Goal: Task Accomplishment & Management: Use online tool/utility

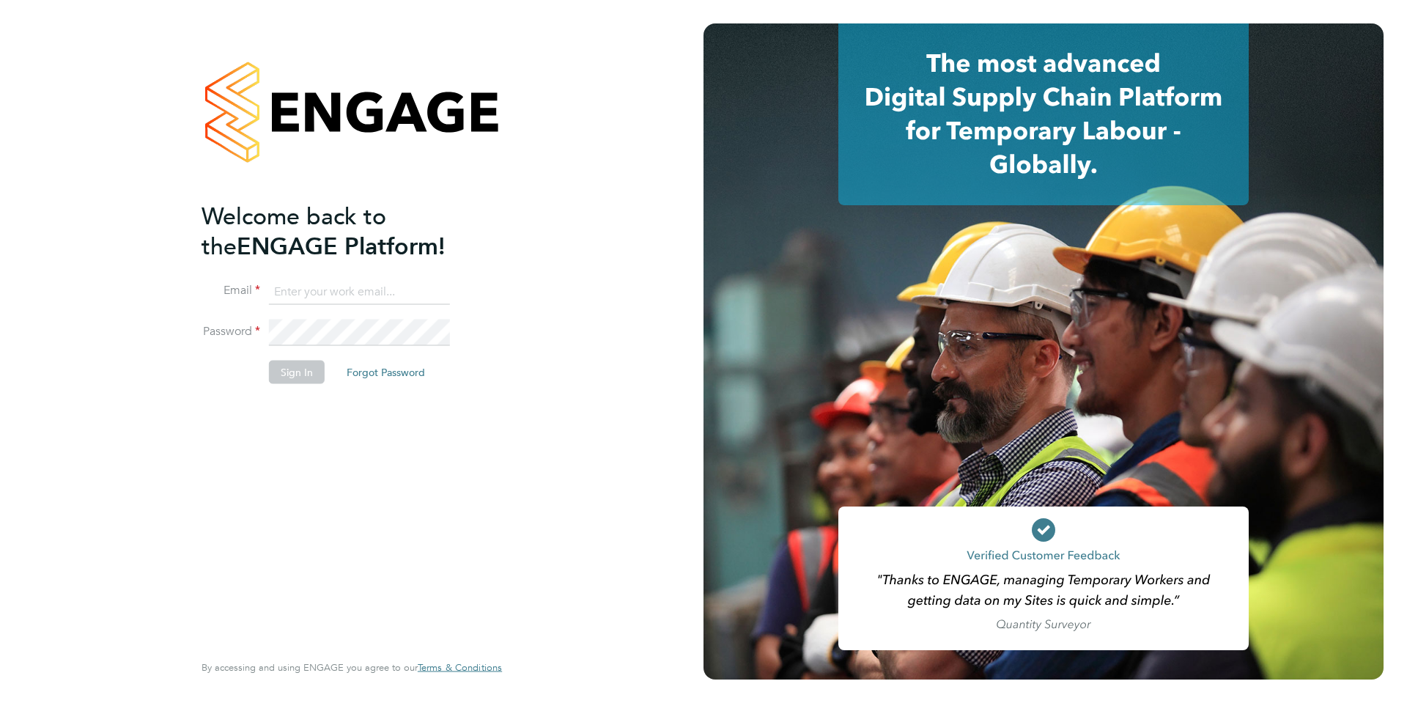
type input "samantha.orchard@uk.g4s.com"
click at [289, 375] on button "Sign In" at bounding box center [297, 371] width 56 height 23
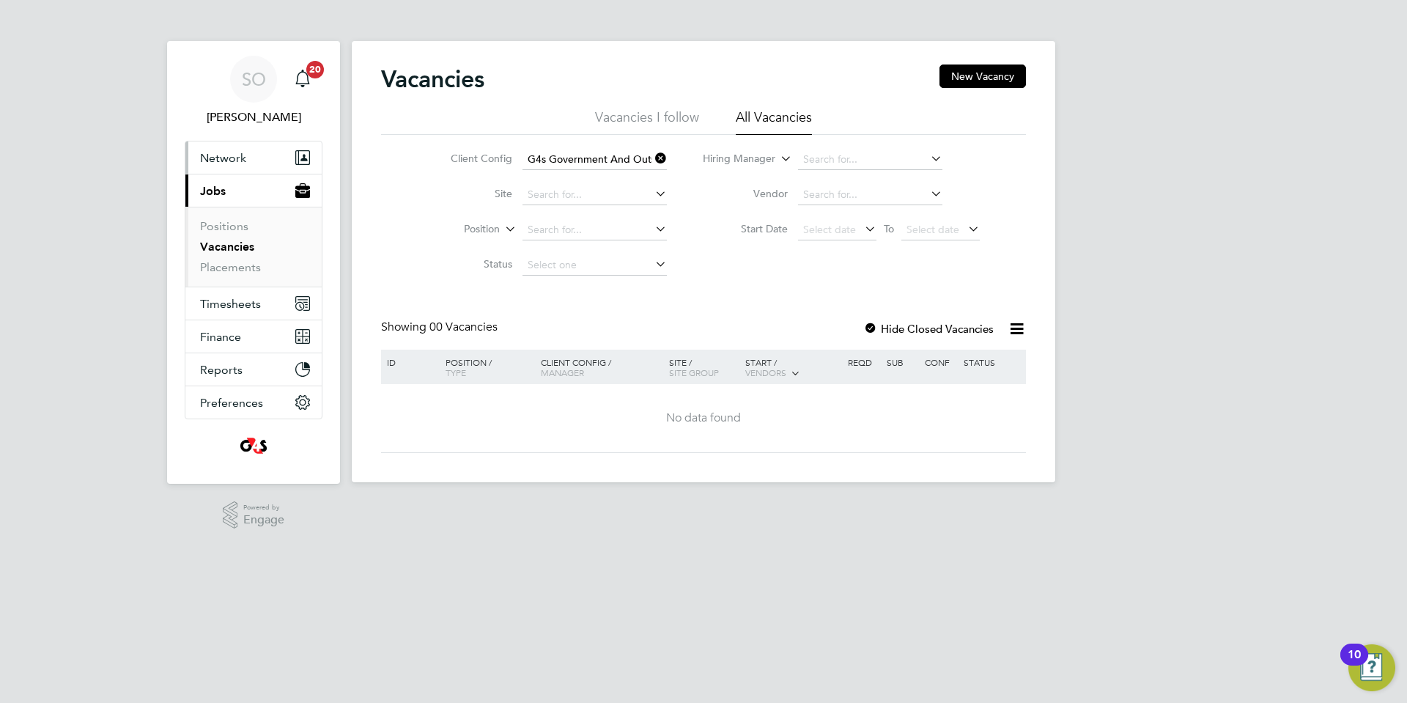
click at [223, 155] on span "Network" at bounding box center [223, 158] width 46 height 14
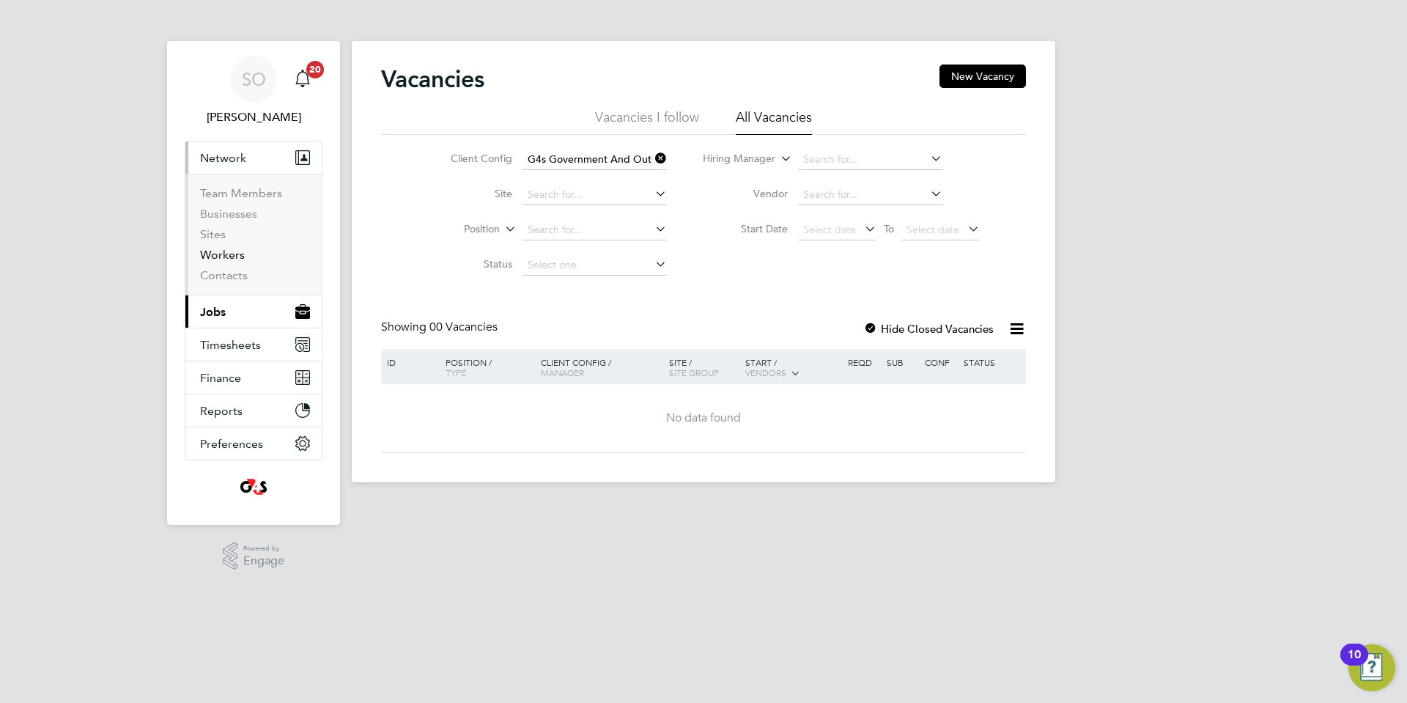
click at [227, 259] on link "Workers" at bounding box center [222, 255] width 45 height 14
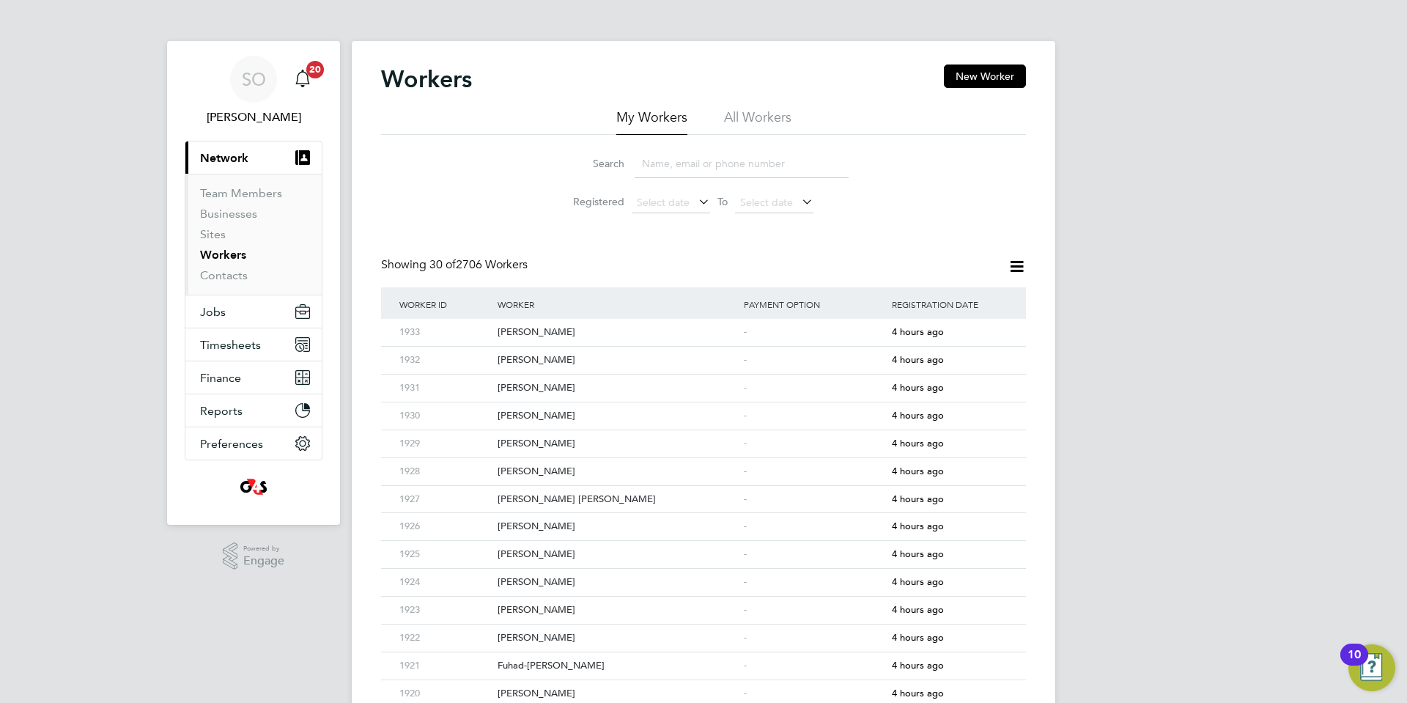
click at [761, 121] on li "All Workers" at bounding box center [757, 121] width 67 height 26
click at [741, 170] on input at bounding box center [741, 163] width 214 height 29
paste input "[PERSON_NAME]"
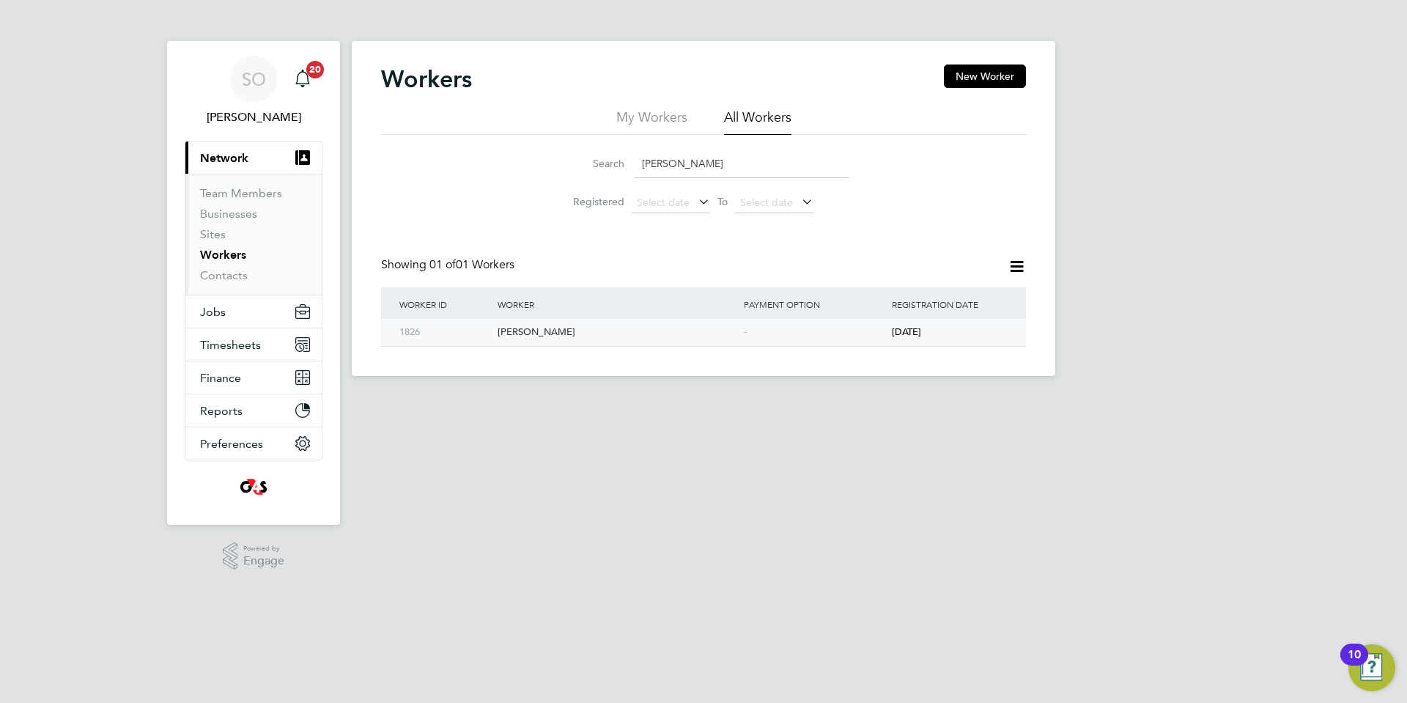
type input "[PERSON_NAME]"
click at [678, 337] on div "[PERSON_NAME]" at bounding box center [617, 332] width 246 height 27
click at [245, 341] on span "Timesheets" at bounding box center [230, 345] width 61 height 14
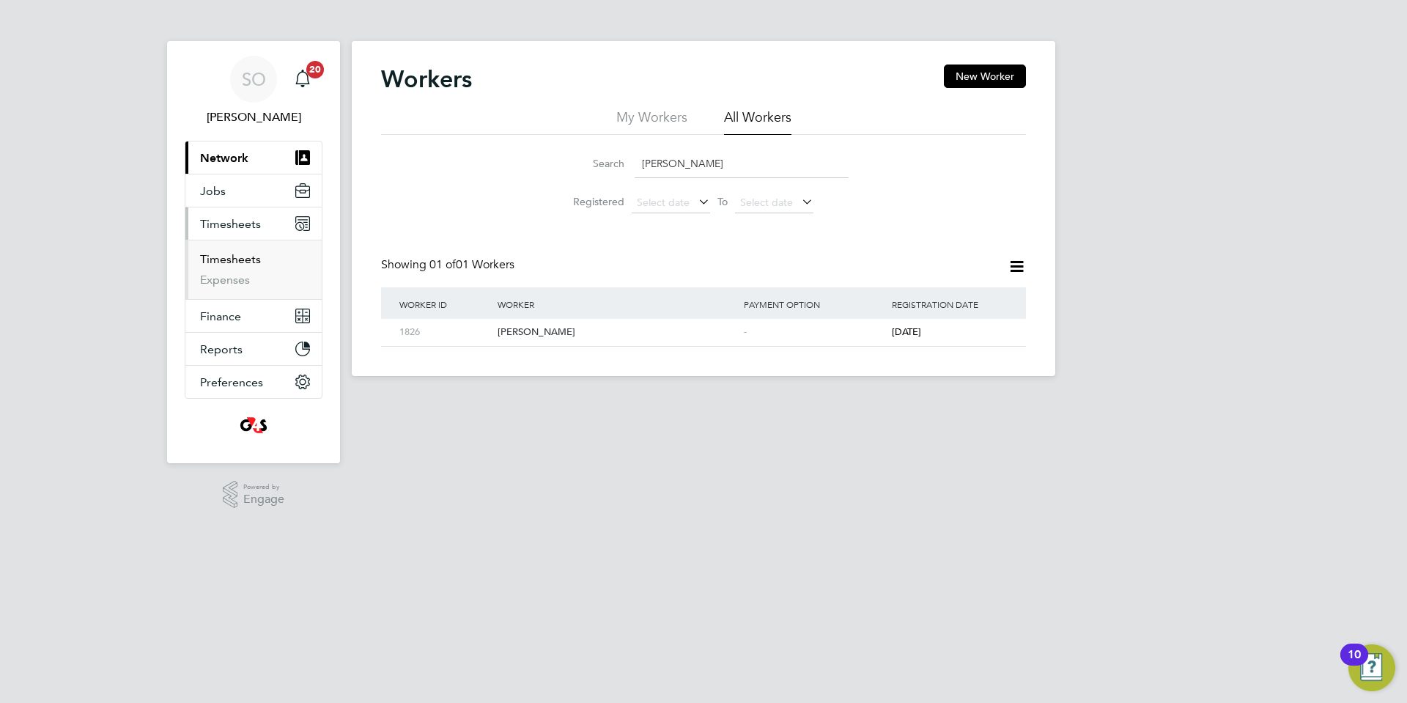
click at [232, 257] on link "Timesheets" at bounding box center [230, 259] width 61 height 14
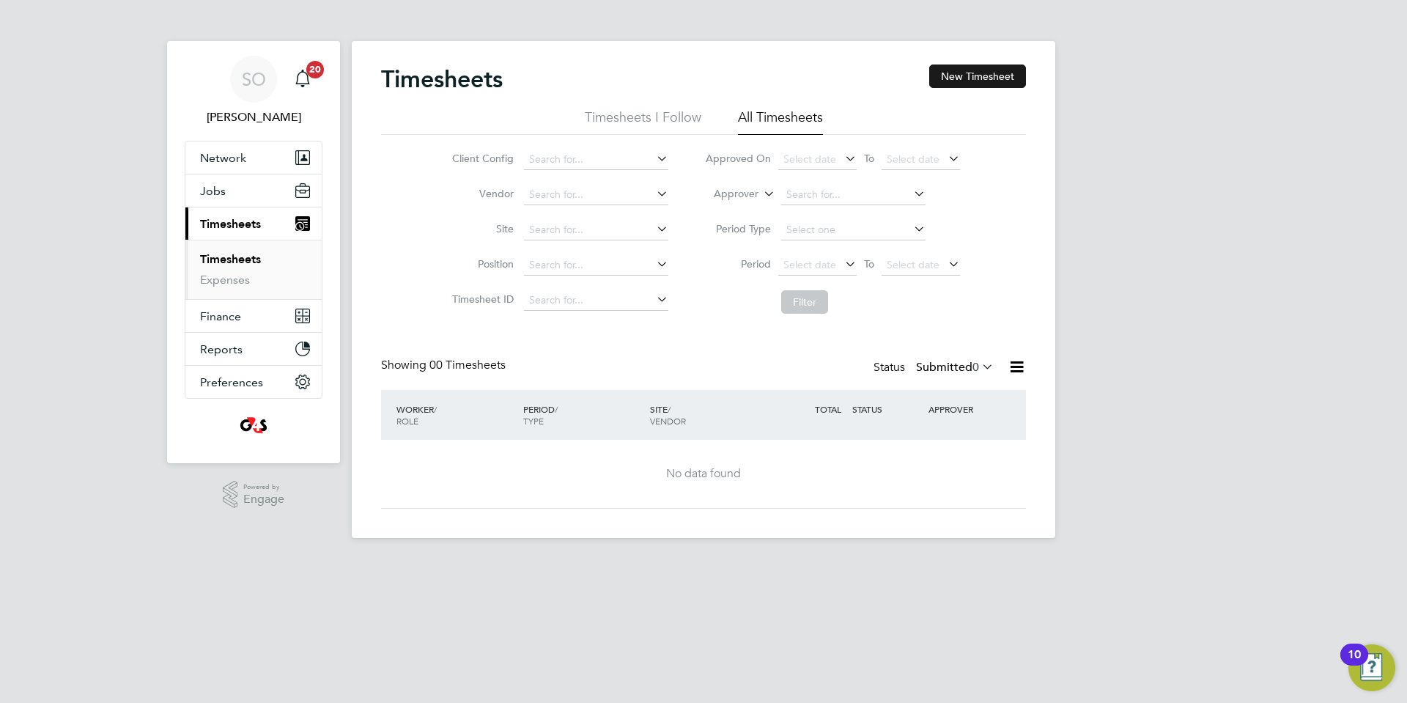
click at [983, 74] on button "New Timesheet" at bounding box center [977, 75] width 97 height 23
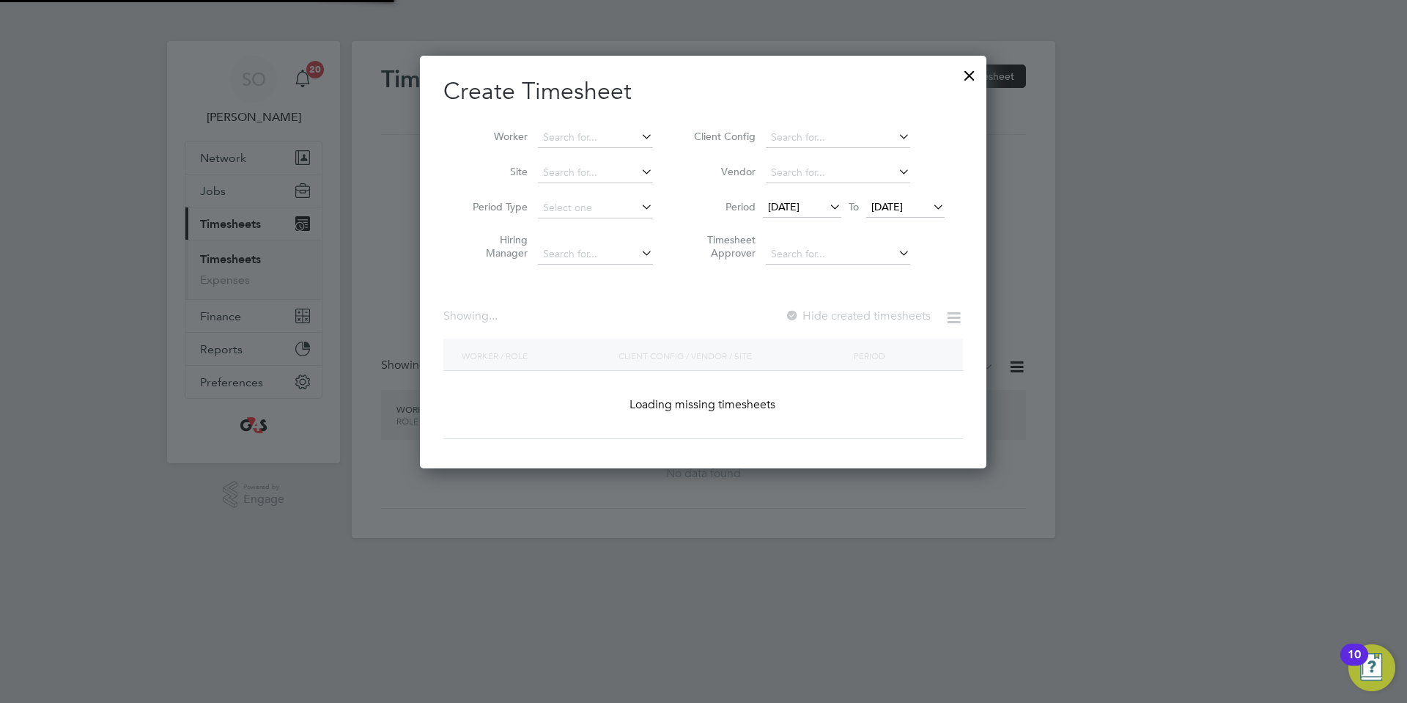
scroll to position [413, 567]
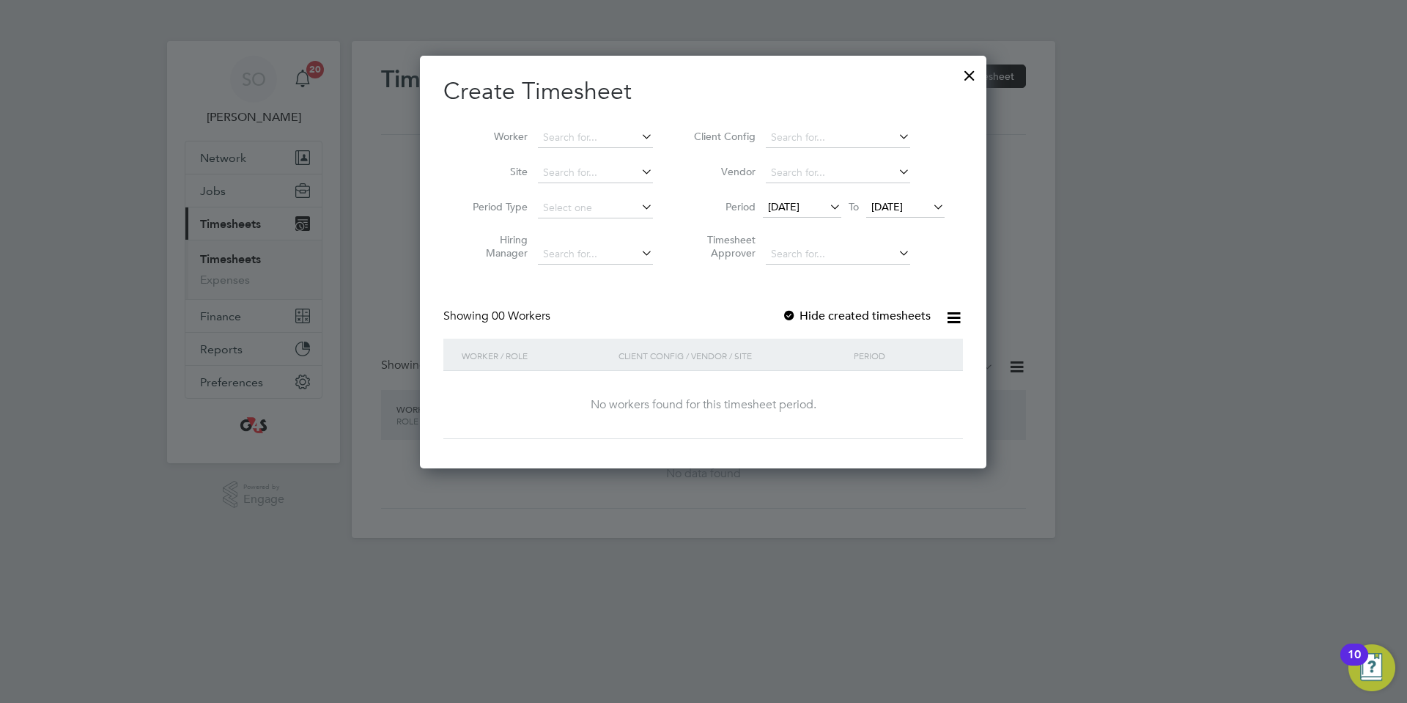
click at [790, 313] on div at bounding box center [789, 316] width 15 height 15
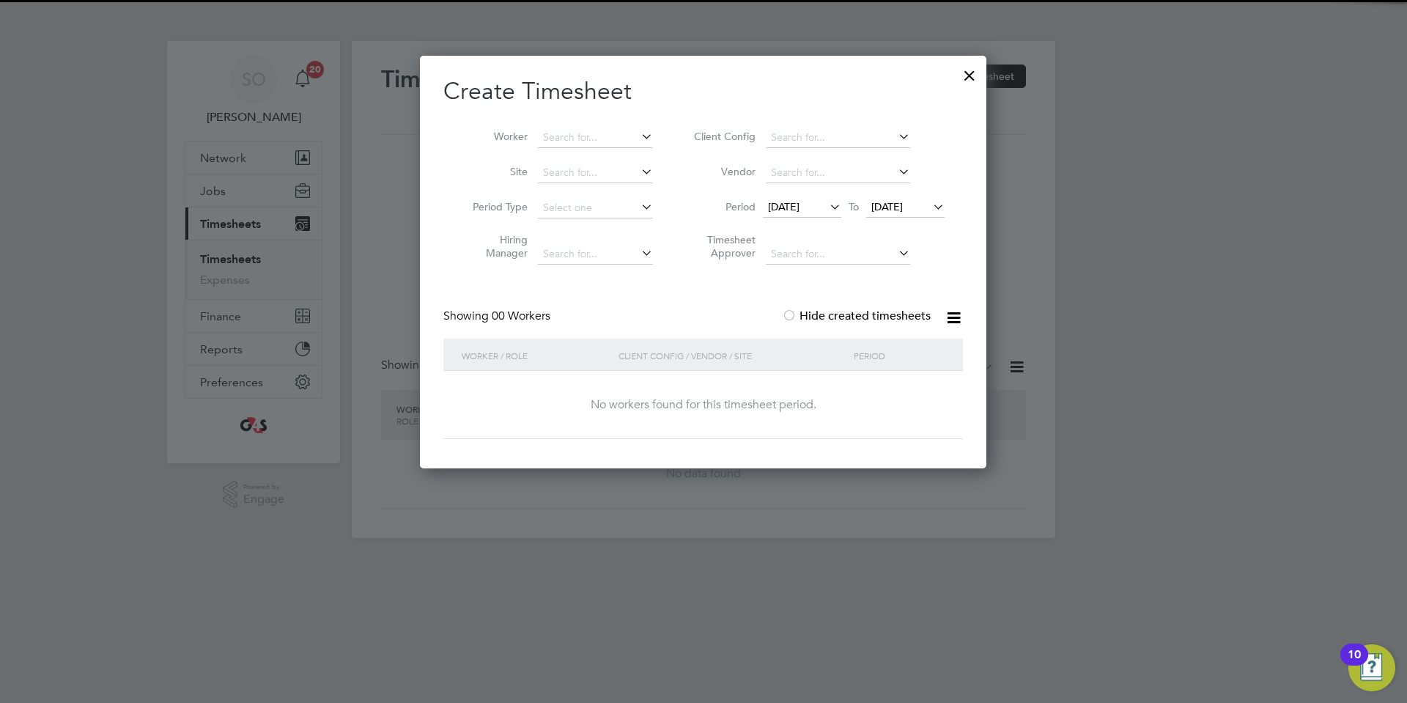
click at [786, 208] on span "[DATE]" at bounding box center [784, 206] width 32 height 13
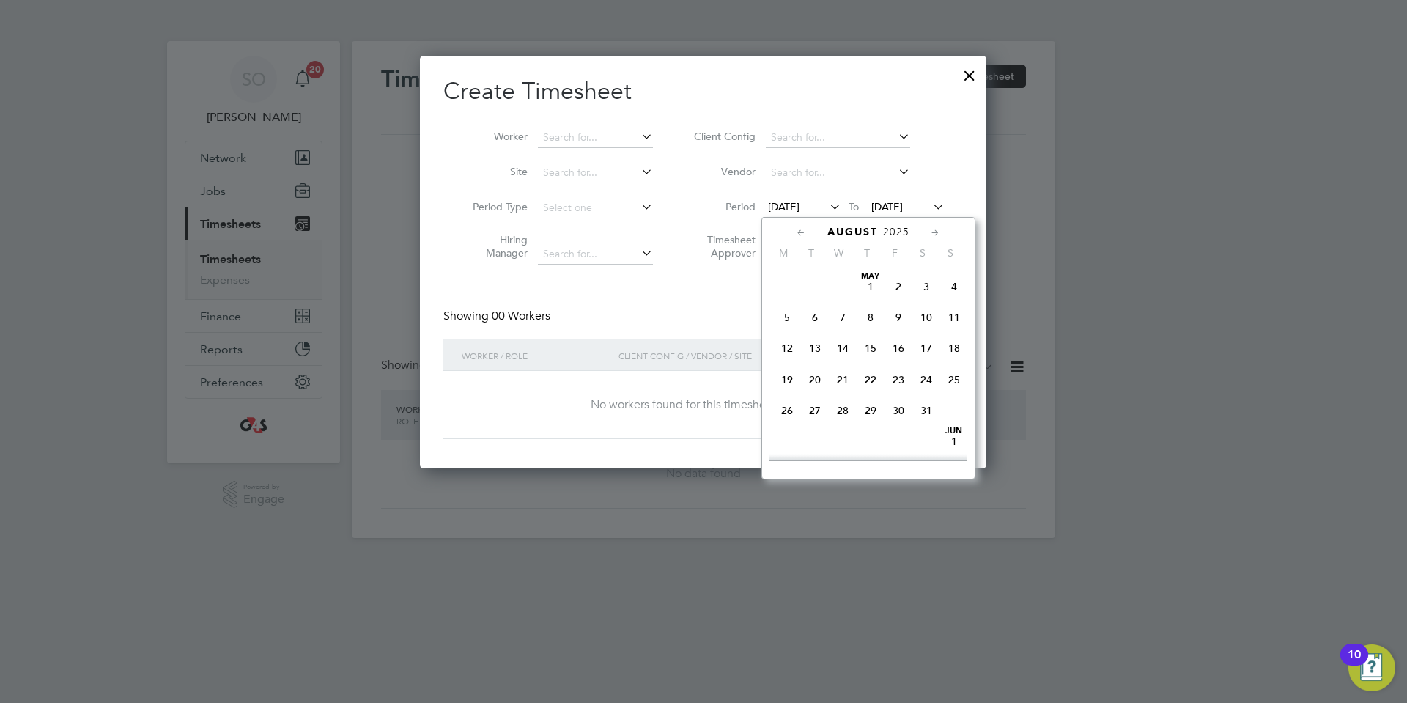
scroll to position [520, 0]
click at [787, 368] on span "18" at bounding box center [787, 354] width 28 height 28
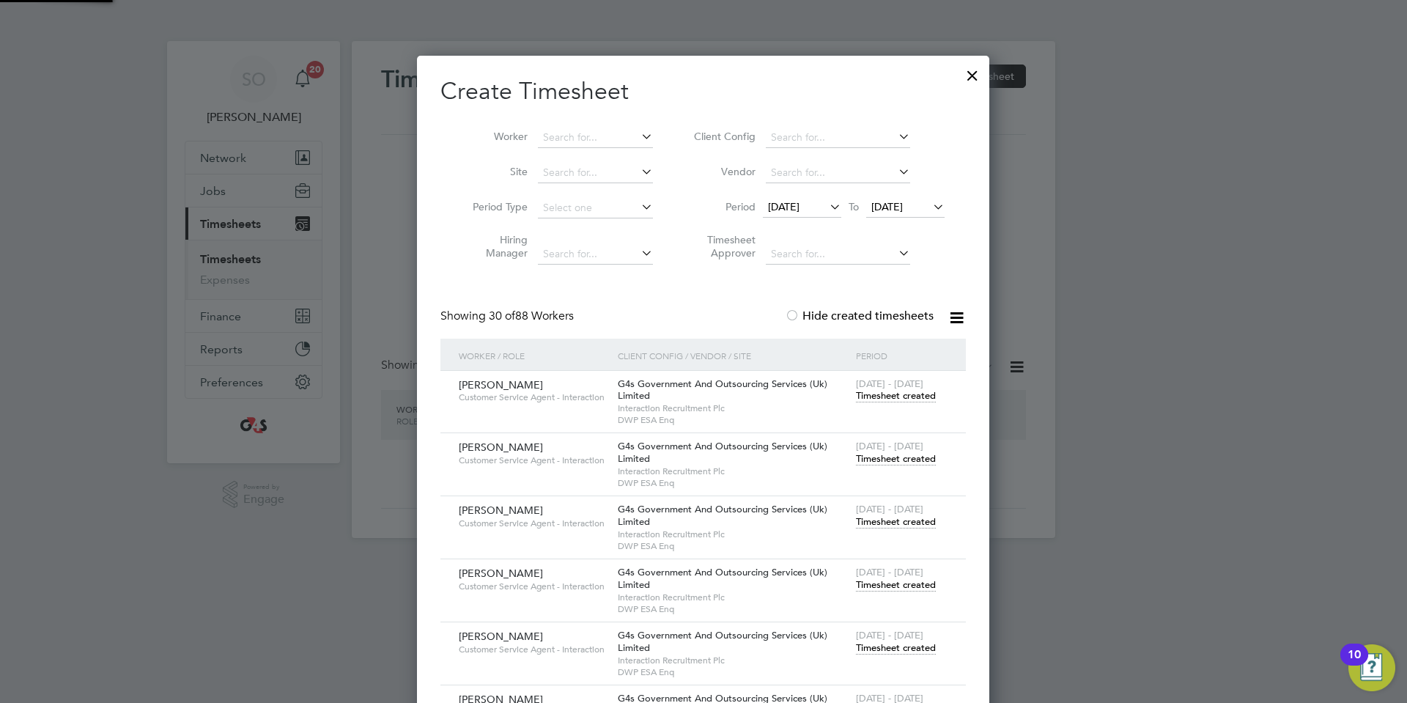
scroll to position [2278, 573]
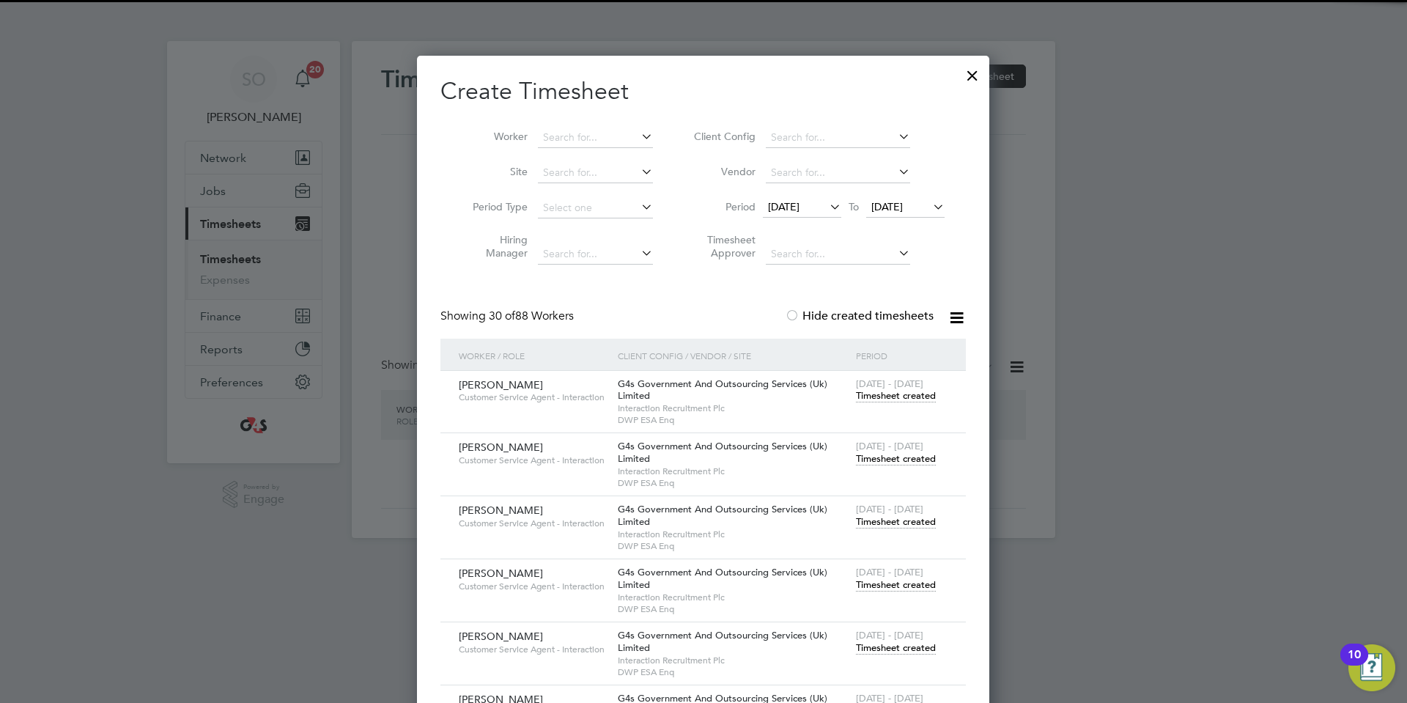
click at [891, 207] on span "[DATE]" at bounding box center [887, 206] width 32 height 13
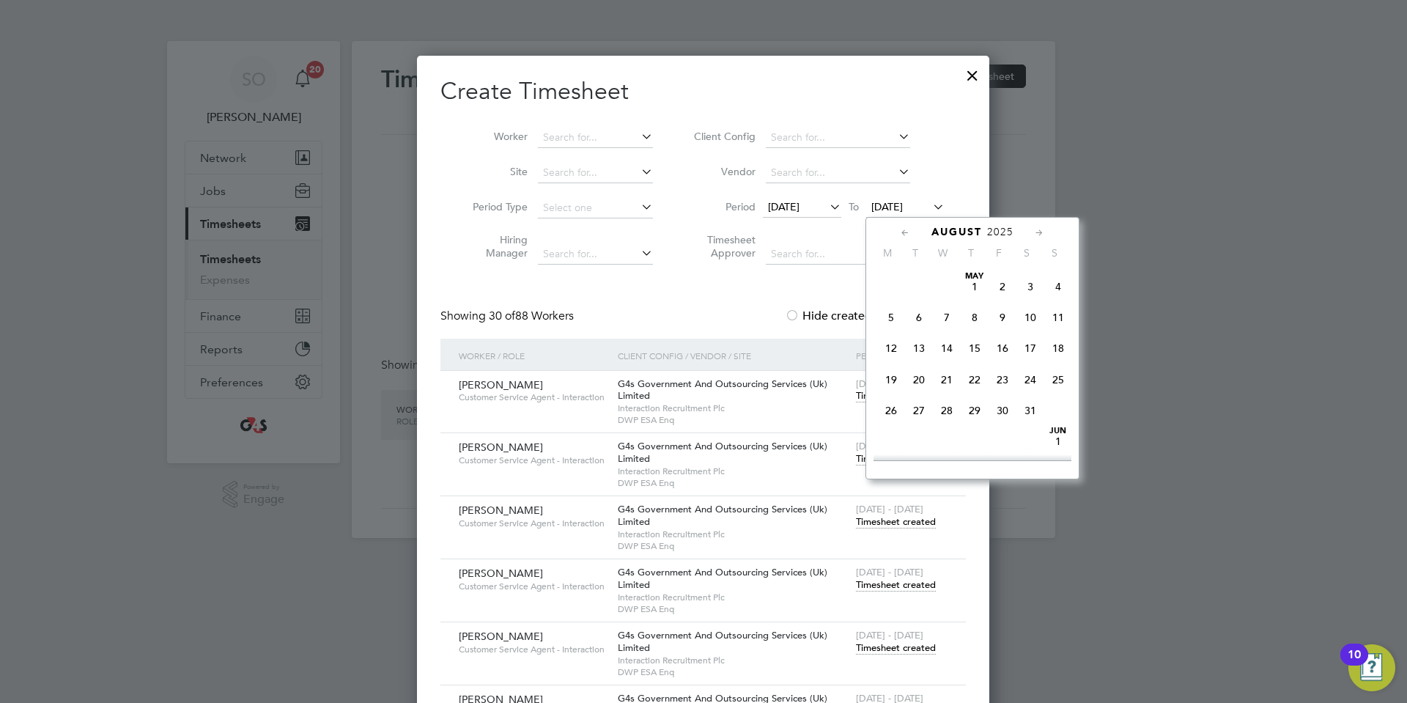
scroll to position [553, 0]
click at [1061, 335] on span "24" at bounding box center [1058, 321] width 28 height 28
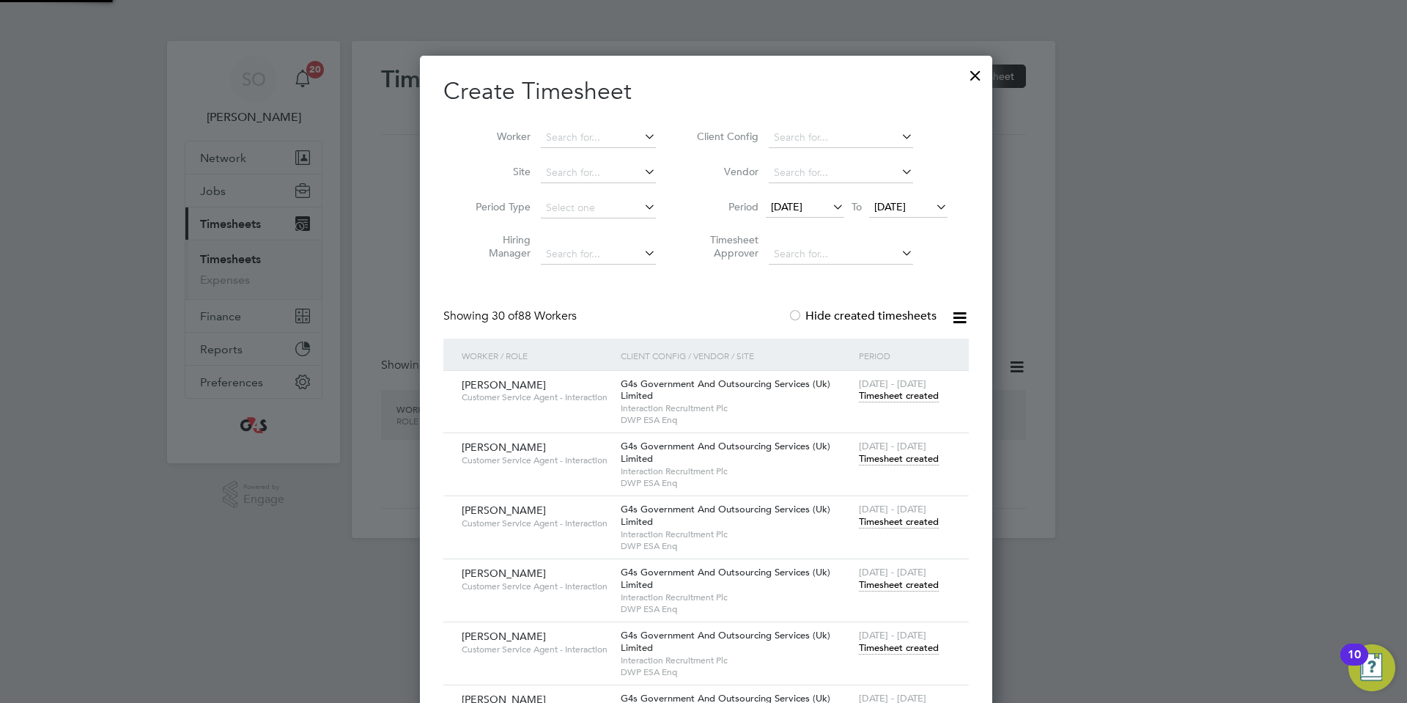
scroll to position [2278, 573]
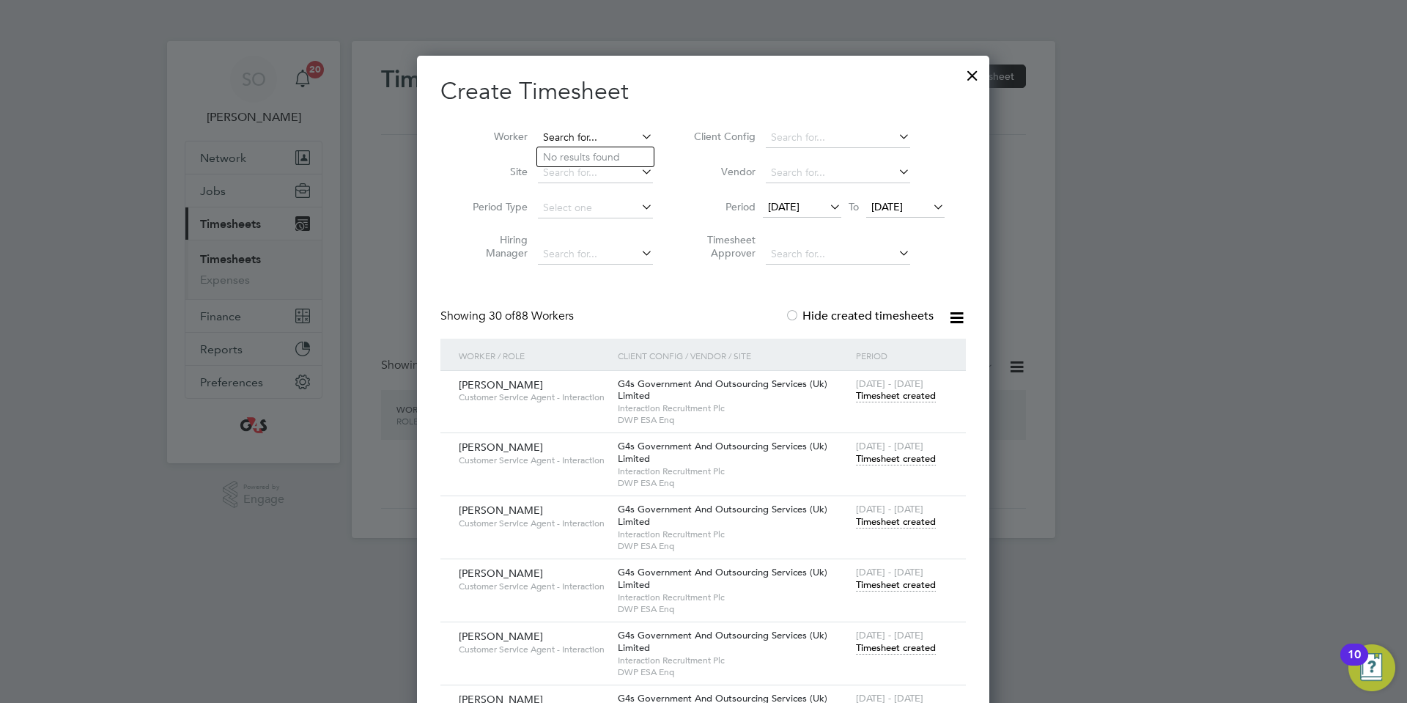
click at [565, 137] on input at bounding box center [595, 137] width 115 height 21
paste input "[PERSON_NAME]"
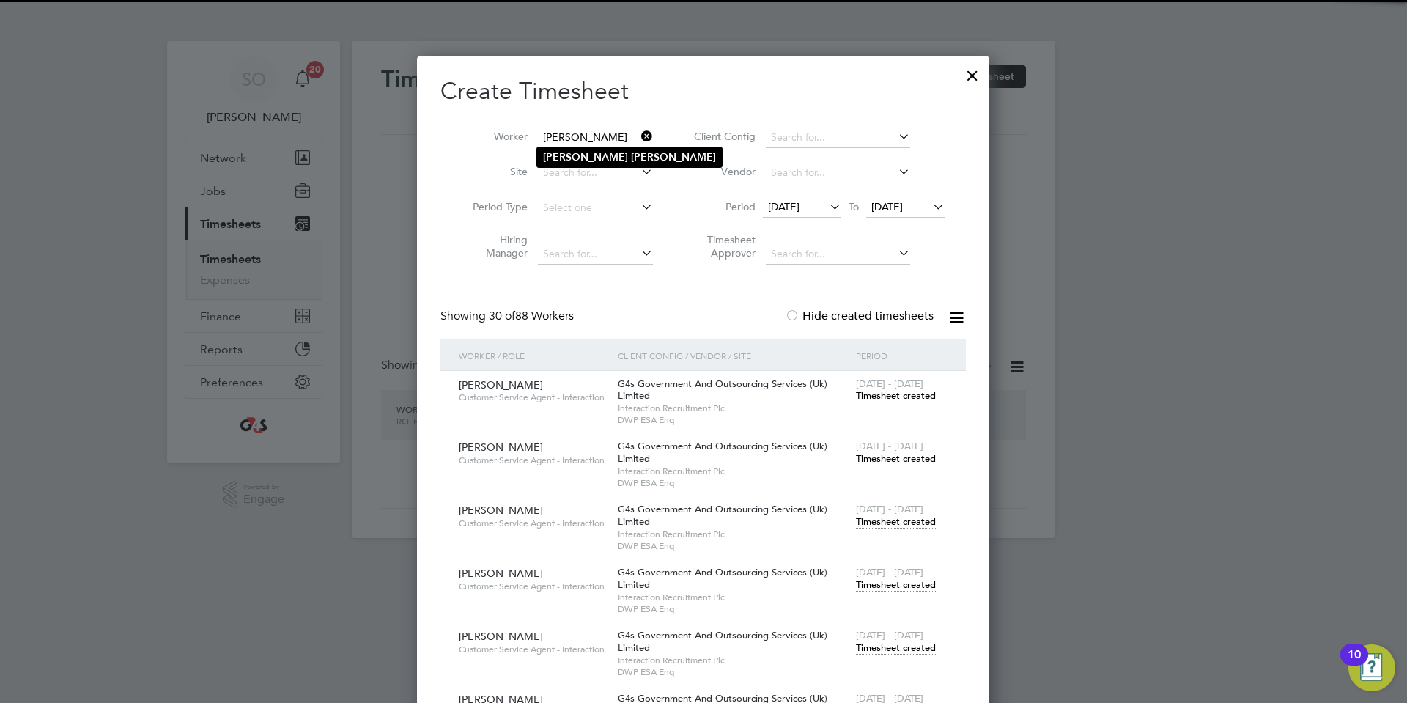
type input "[PERSON_NAME]"
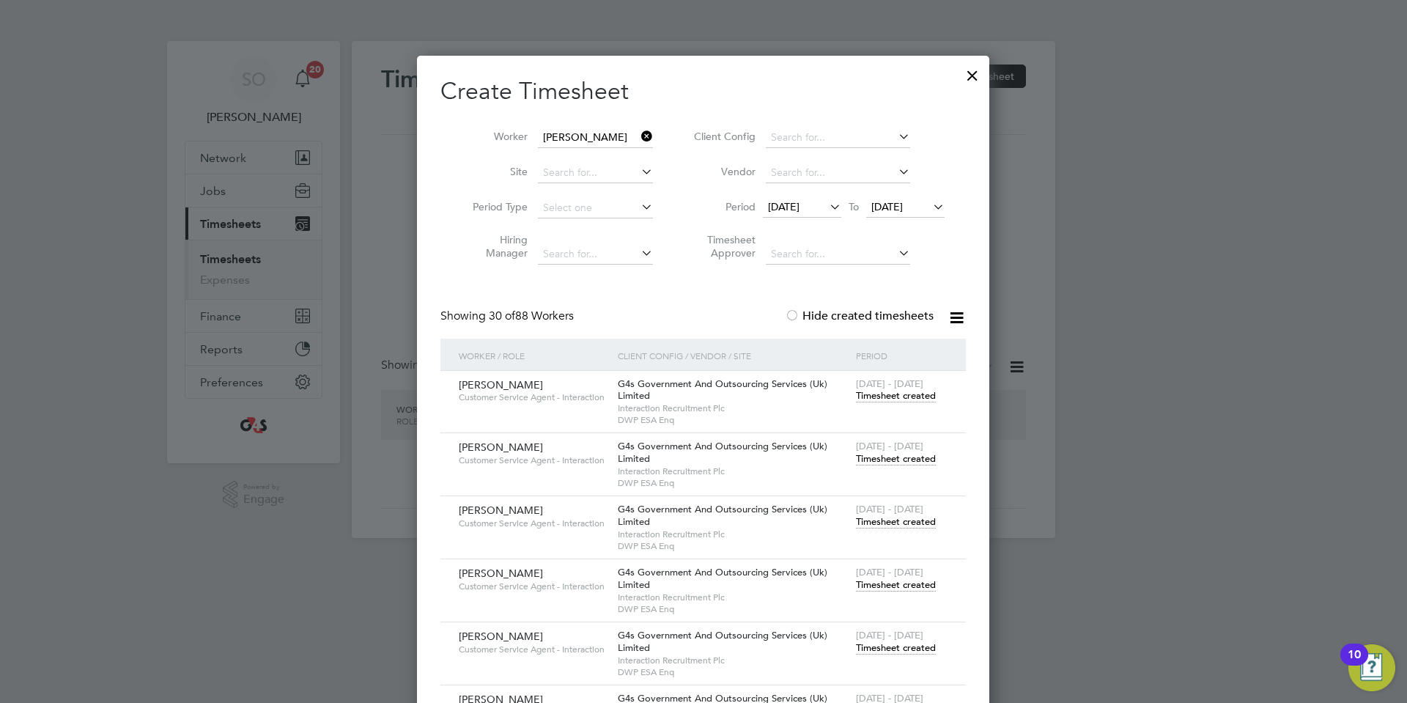
click at [631, 160] on b "[PERSON_NAME]" at bounding box center [673, 157] width 85 height 12
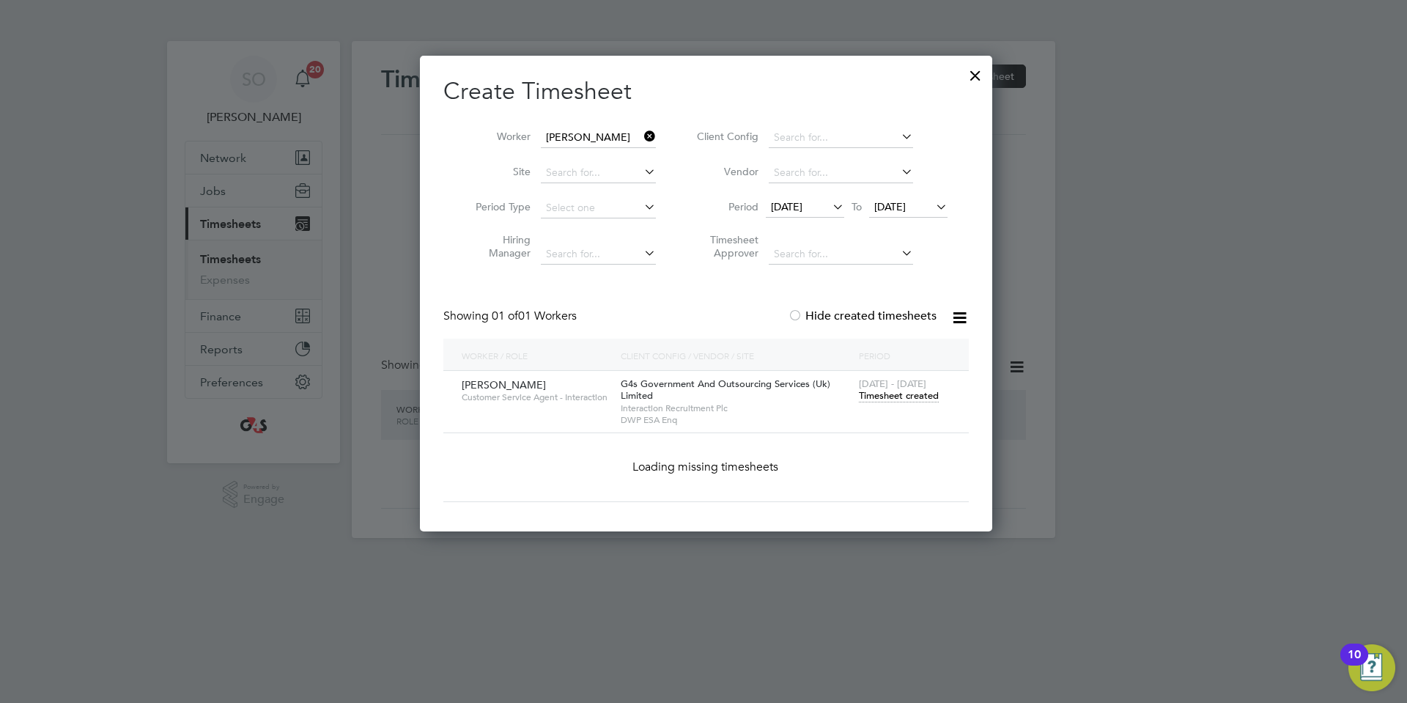
scroll to position [408, 573]
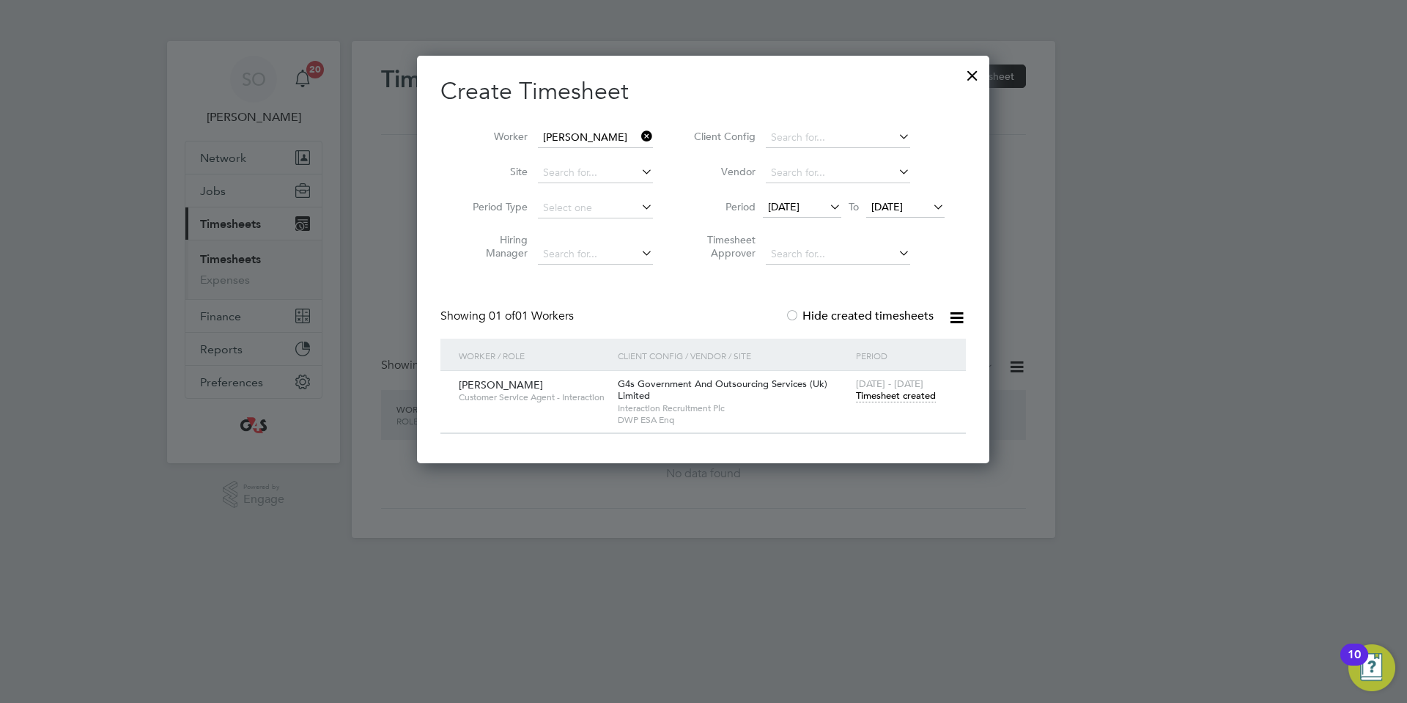
click at [905, 399] on span "Timesheet created" at bounding box center [896, 395] width 80 height 13
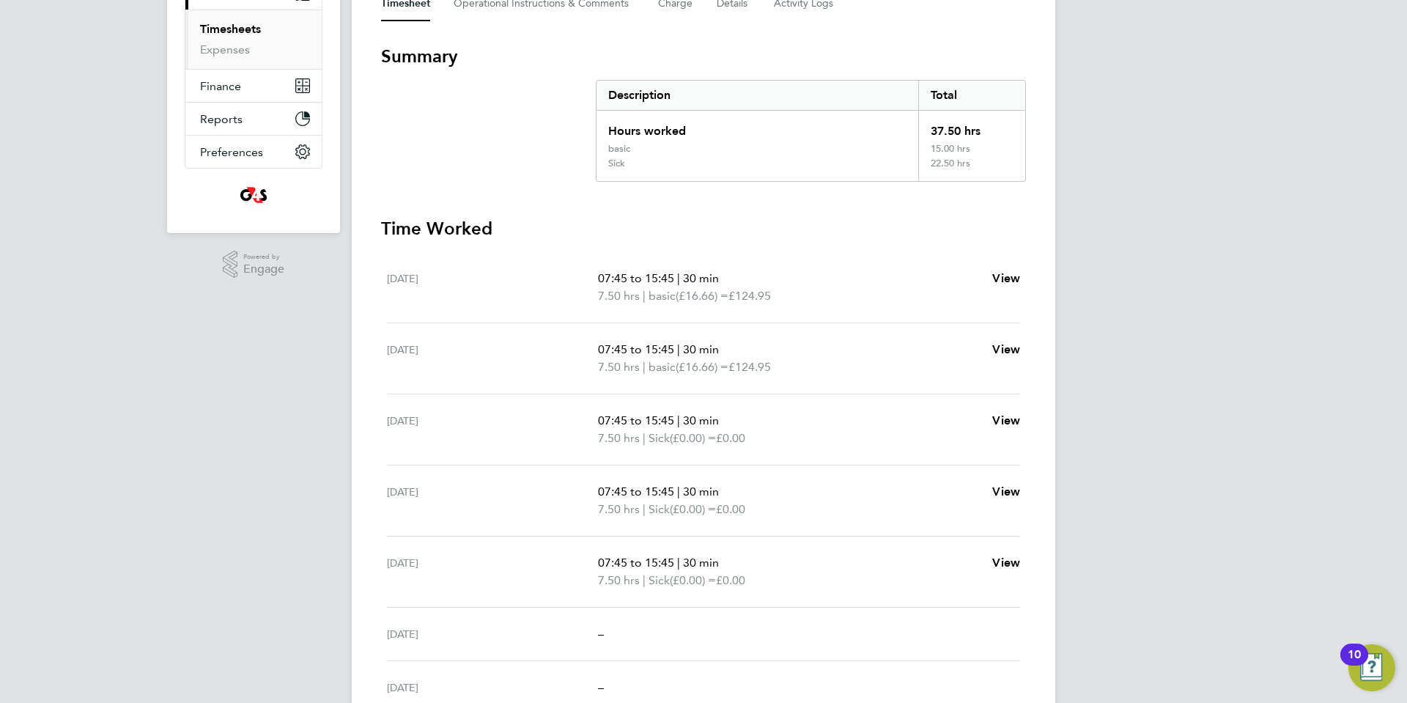
scroll to position [254, 0]
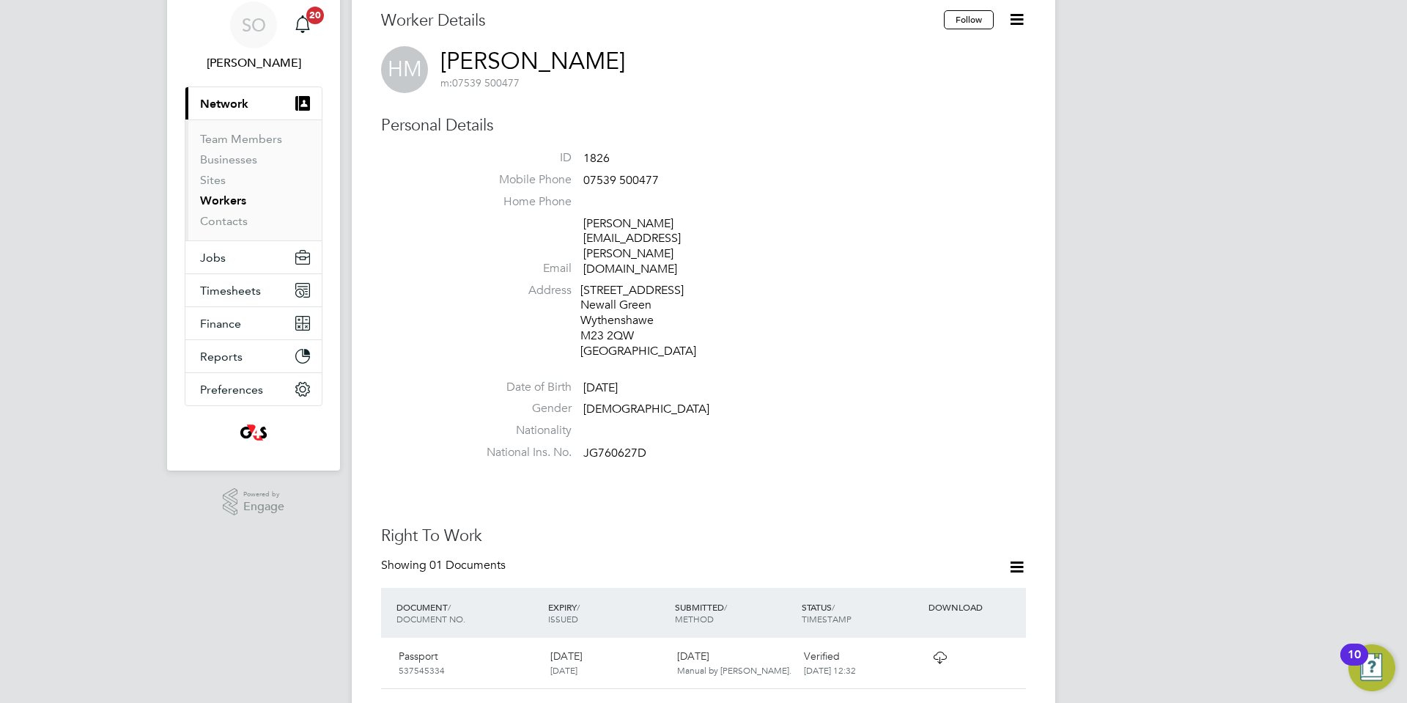
scroll to position [66, 0]
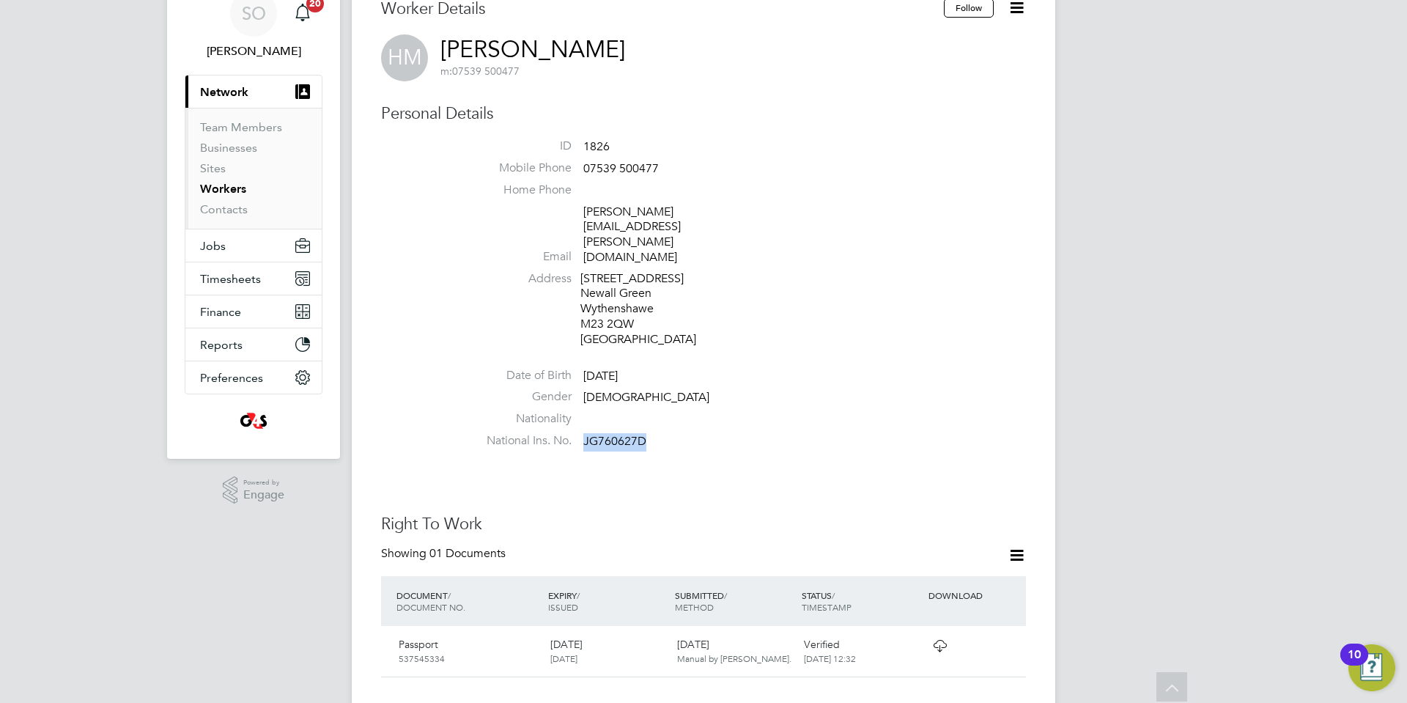
drag, startPoint x: 584, startPoint y: 400, endPoint x: 645, endPoint y: 401, distance: 61.5
click at [645, 434] on span "JG760627D" at bounding box center [614, 441] width 63 height 15
copy span "JG760627D"
